Goal: Information Seeking & Learning: Understand process/instructions

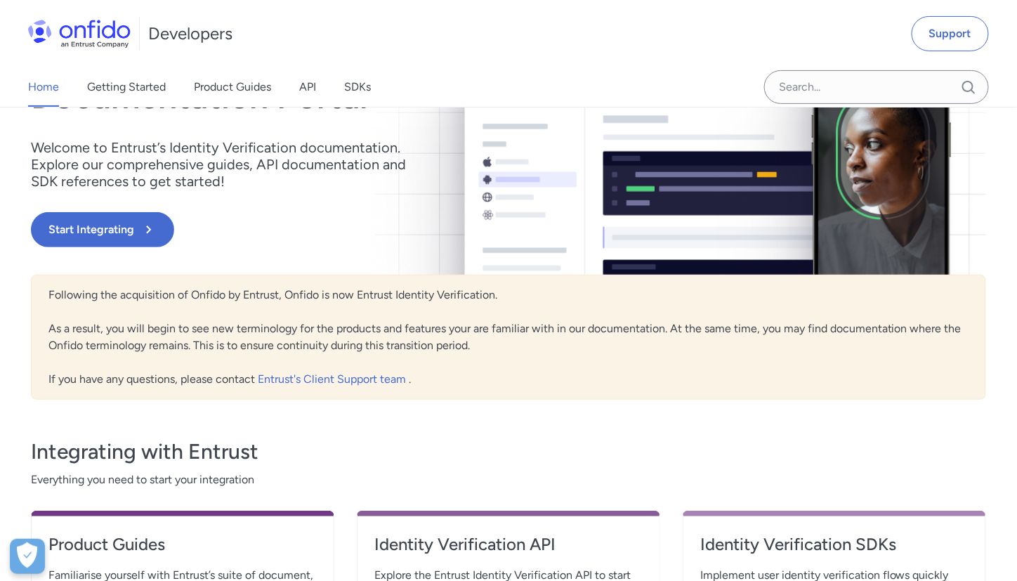
scroll to position [107, 0]
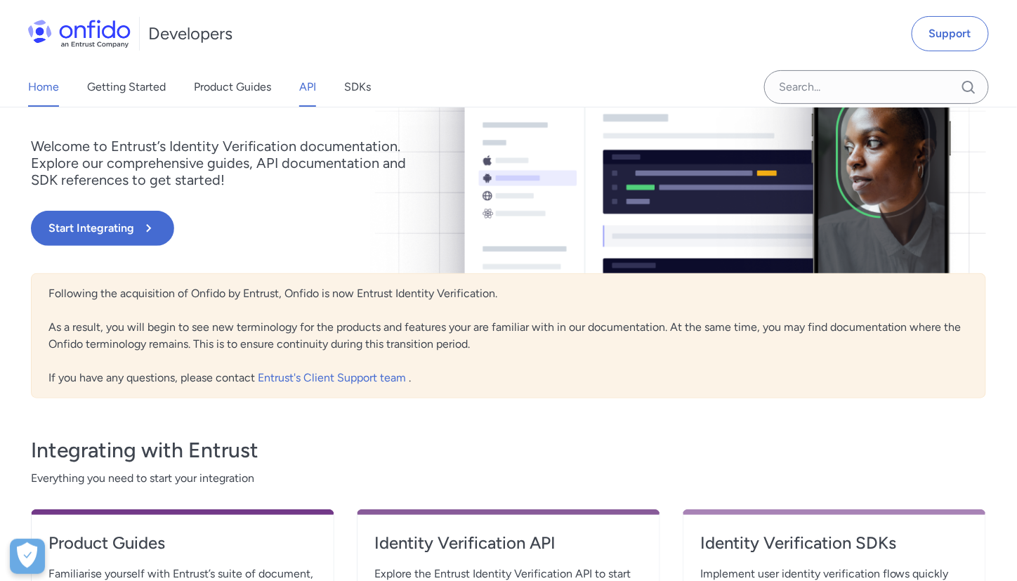
click at [306, 84] on link "API" at bounding box center [307, 86] width 17 height 39
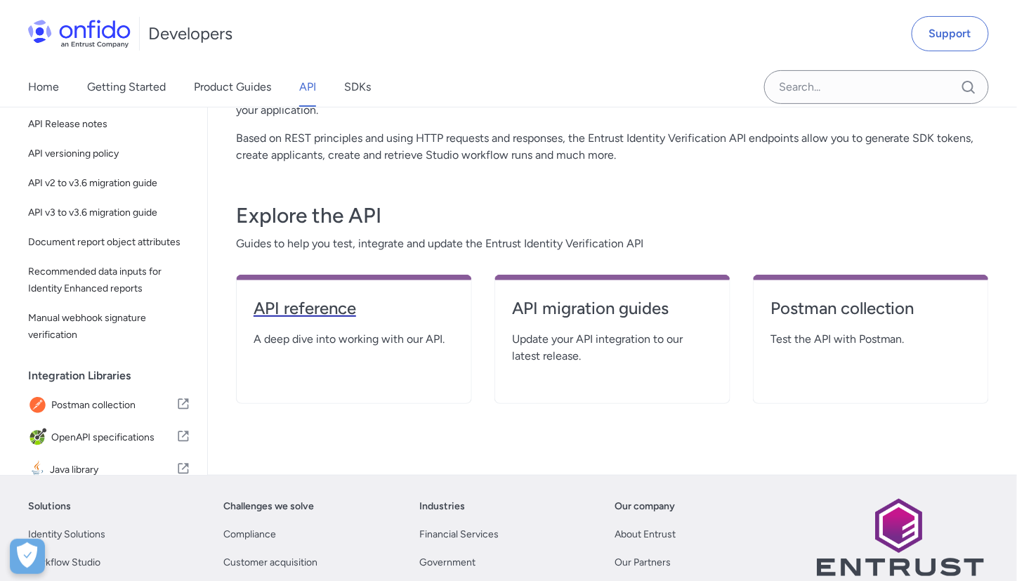
click at [322, 310] on h4 "API reference" at bounding box center [354, 308] width 201 height 22
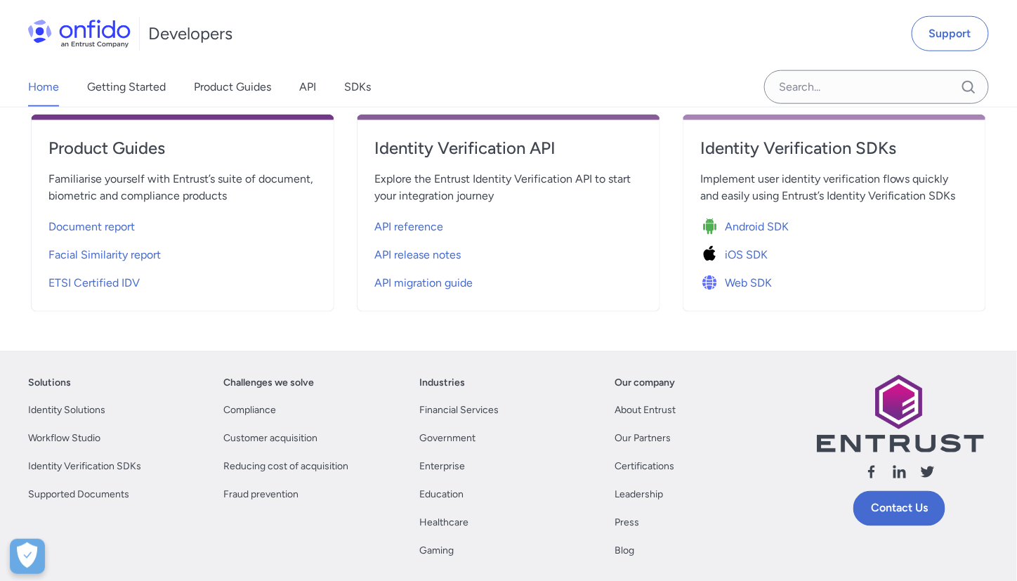
scroll to position [502, 0]
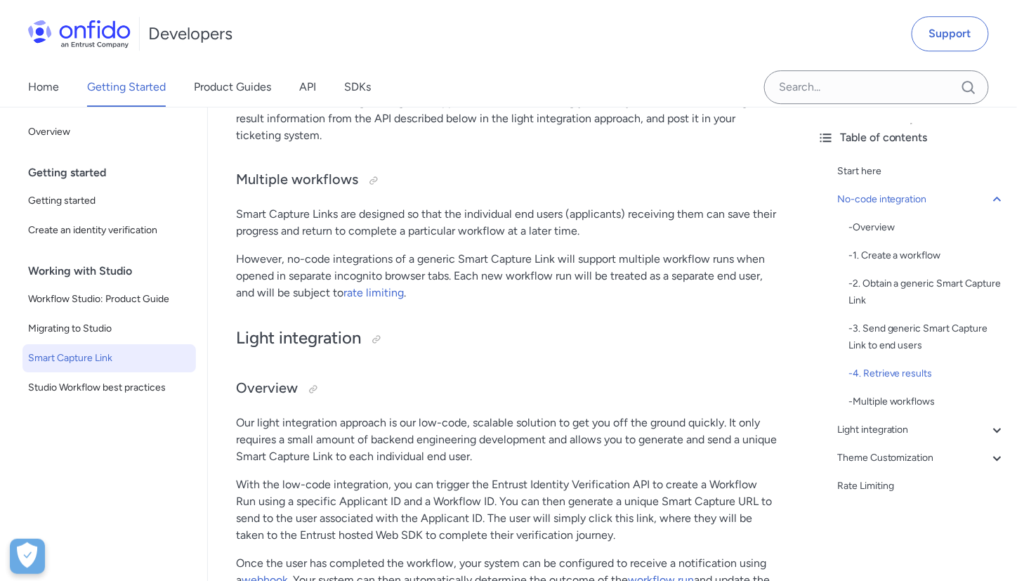
scroll to position [1377, 0]
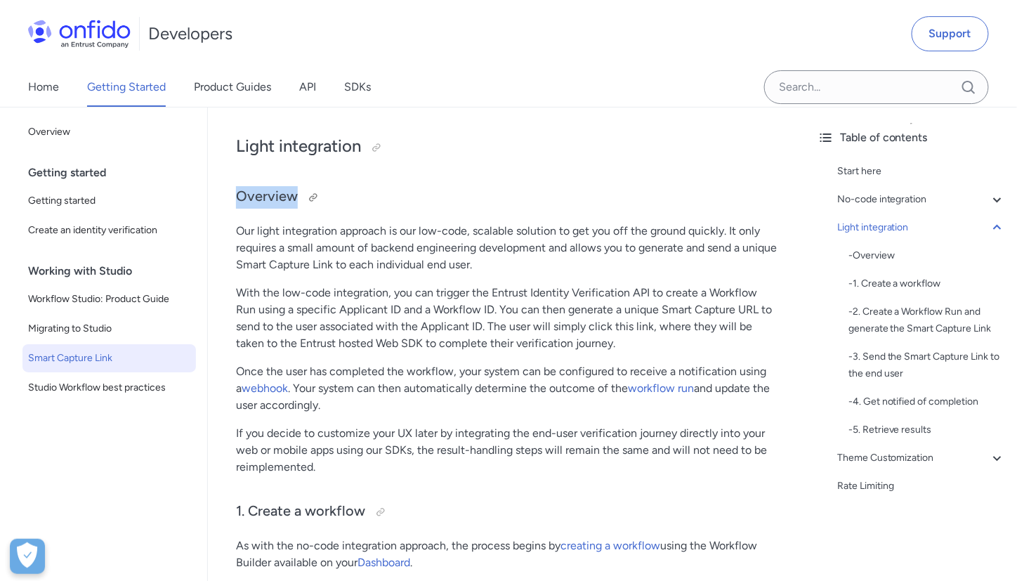
drag, startPoint x: 400, startPoint y: 164, endPoint x: 424, endPoint y: 207, distance: 48.7
click at [424, 207] on h3 "Overview" at bounding box center [507, 197] width 542 height 22
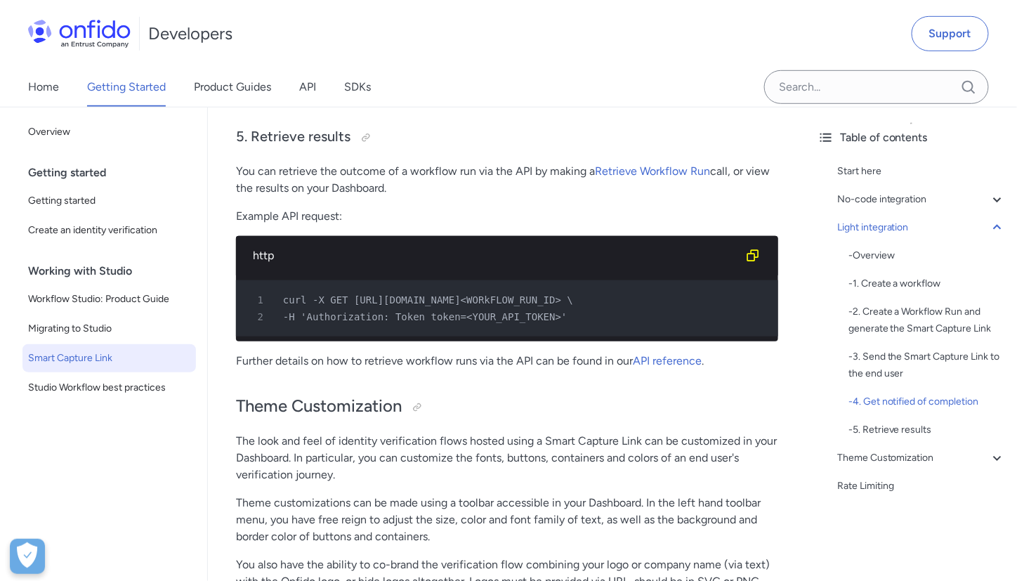
scroll to position [3847, 0]
